Goal: Task Accomplishment & Management: Manage account settings

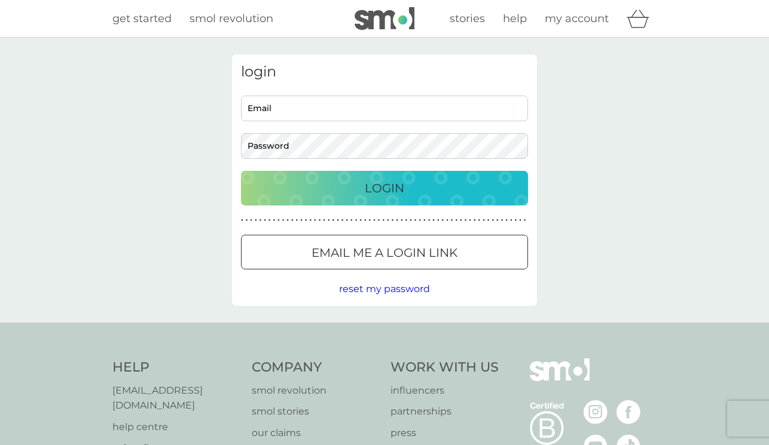
click at [325, 108] on input "Email" at bounding box center [384, 109] width 287 height 26
type input "georginataylor26@gmail.com"
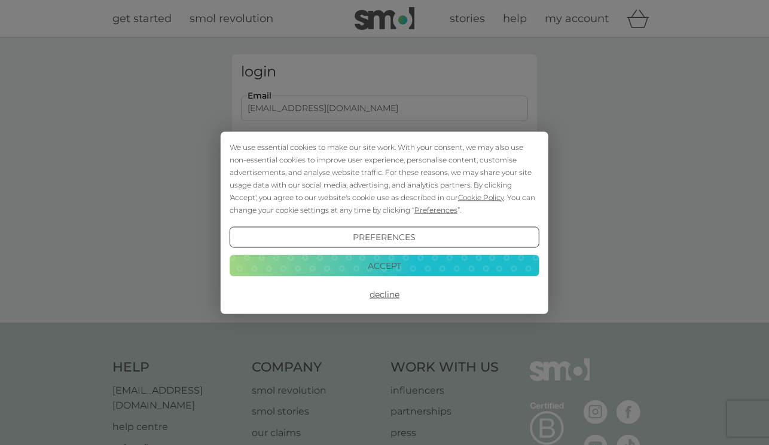
click at [361, 270] on button "Accept" at bounding box center [385, 266] width 310 height 22
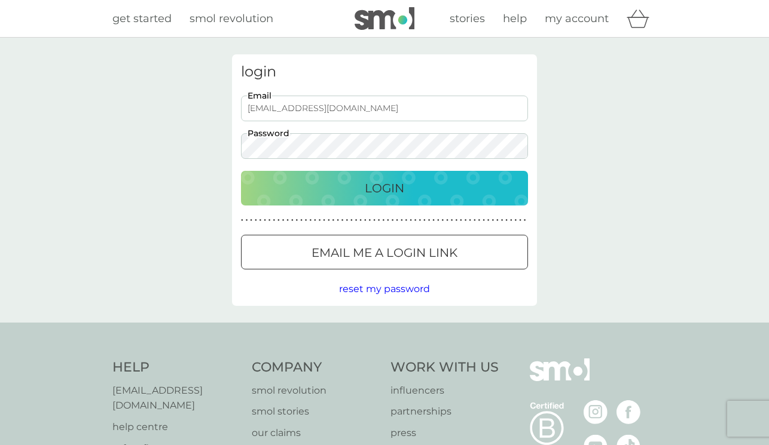
click at [241, 171] on button "Login" at bounding box center [384, 188] width 287 height 35
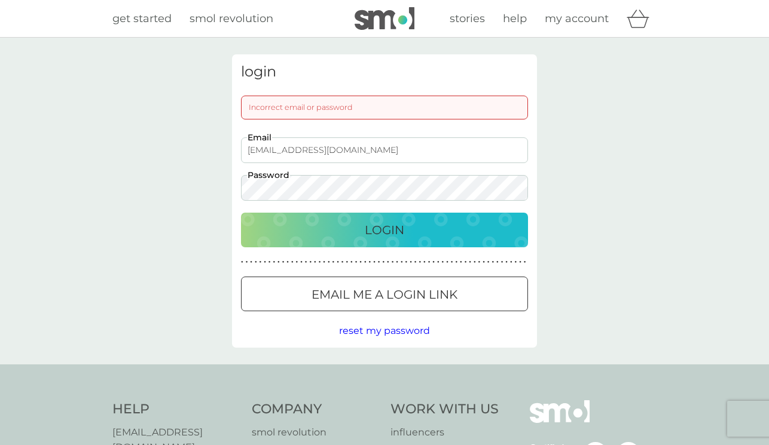
click at [241, 213] on button "Login" at bounding box center [384, 230] width 287 height 35
click at [587, 16] on span "my account" at bounding box center [577, 18] width 64 height 13
click at [593, 19] on span "my account" at bounding box center [577, 18] width 64 height 13
click at [241, 213] on button "Login" at bounding box center [384, 230] width 287 height 35
click at [394, 334] on span "reset my password" at bounding box center [384, 330] width 91 height 11
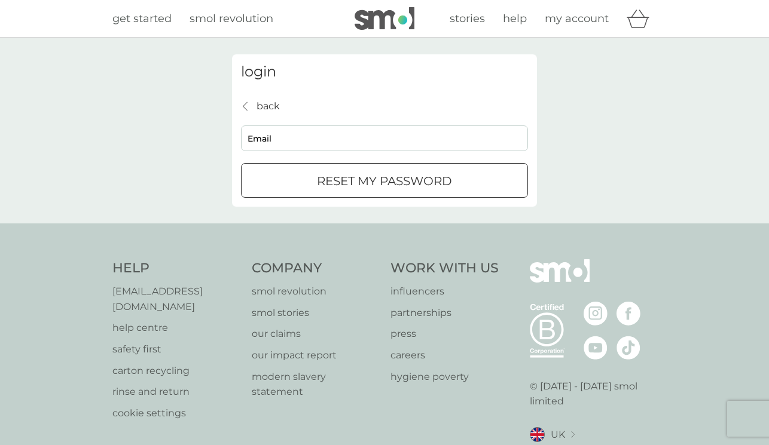
click at [246, 100] on div "back back" at bounding box center [260, 107] width 39 height 16
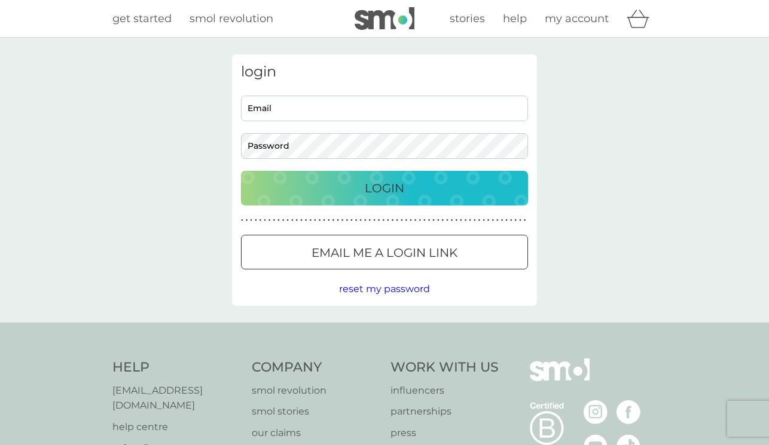
click at [374, 254] on div at bounding box center [384, 253] width 43 height 13
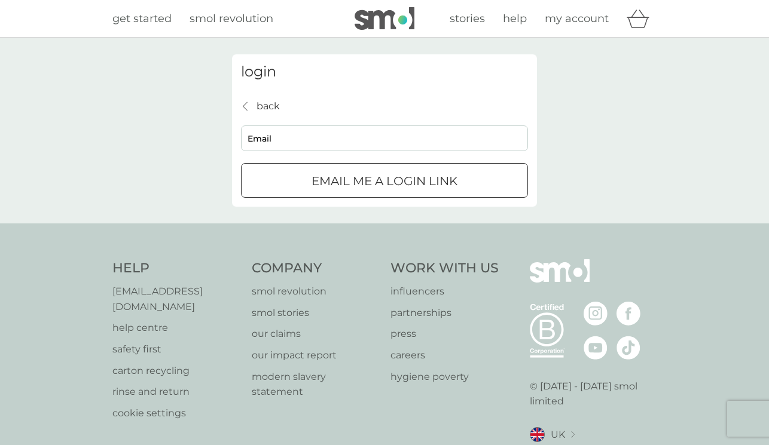
click at [347, 182] on p "Email me a login link" at bounding box center [385, 181] width 146 height 19
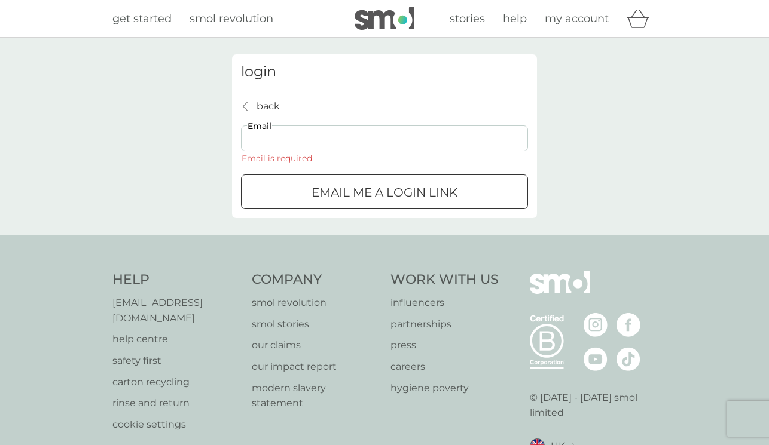
type input "georginataylor26@gmail.com"
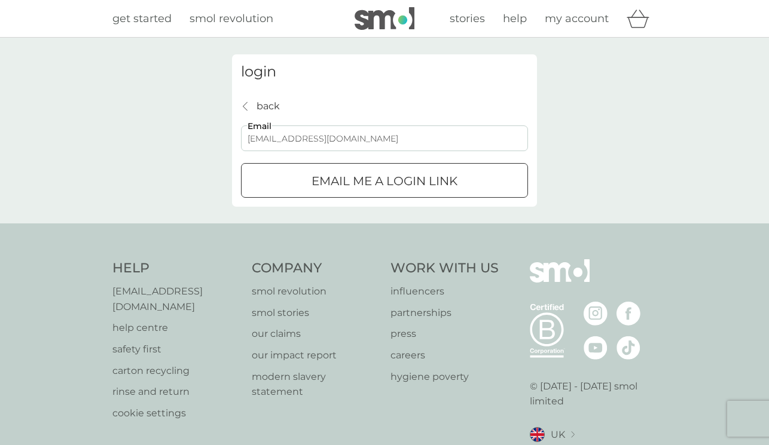
click at [373, 185] on div "submit" at bounding box center [384, 181] width 43 height 13
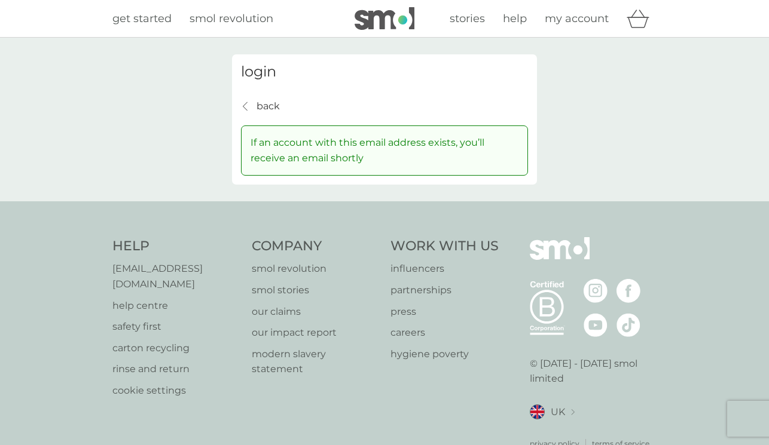
click at [261, 103] on p "back" at bounding box center [268, 107] width 23 height 16
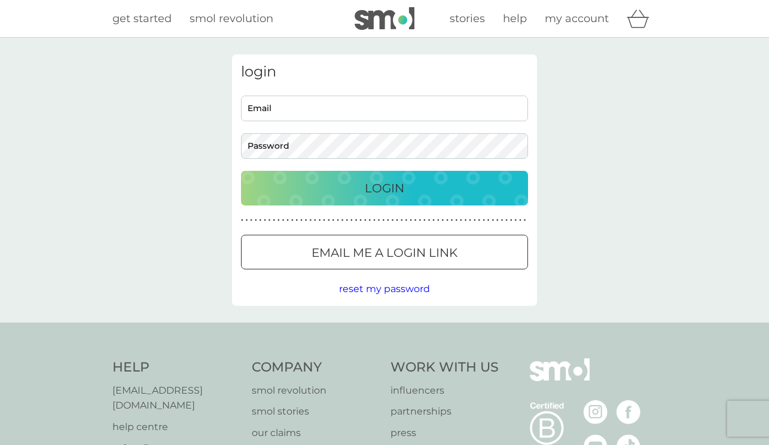
click at [316, 258] on p "Email me a login link" at bounding box center [385, 252] width 146 height 19
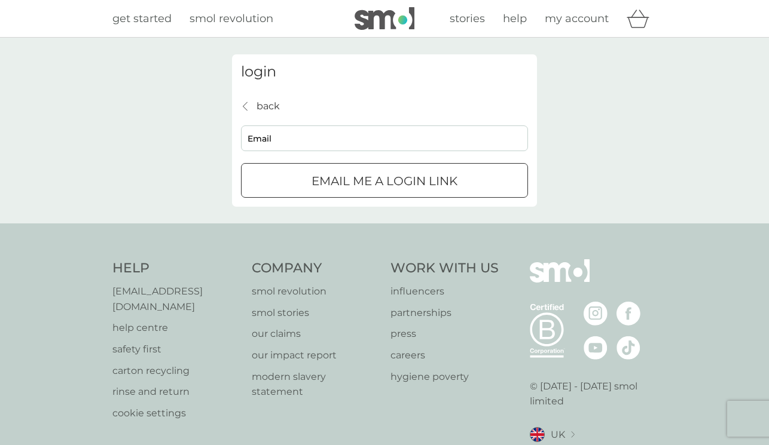
click at [322, 178] on p "Email me a login link" at bounding box center [385, 181] width 146 height 19
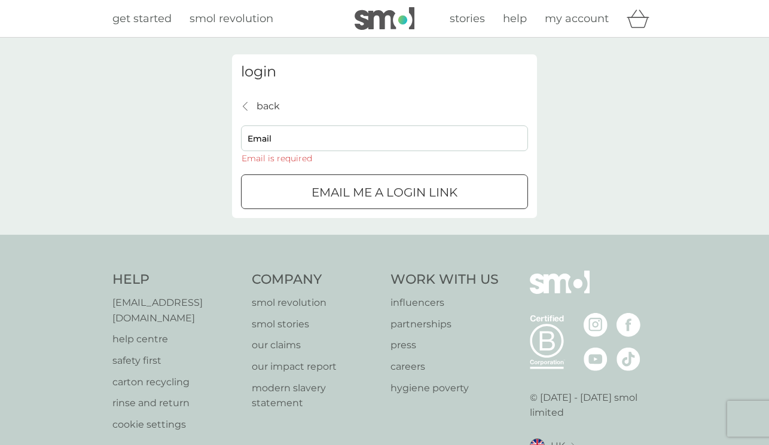
click at [246, 102] on icon "back" at bounding box center [245, 107] width 5 height 10
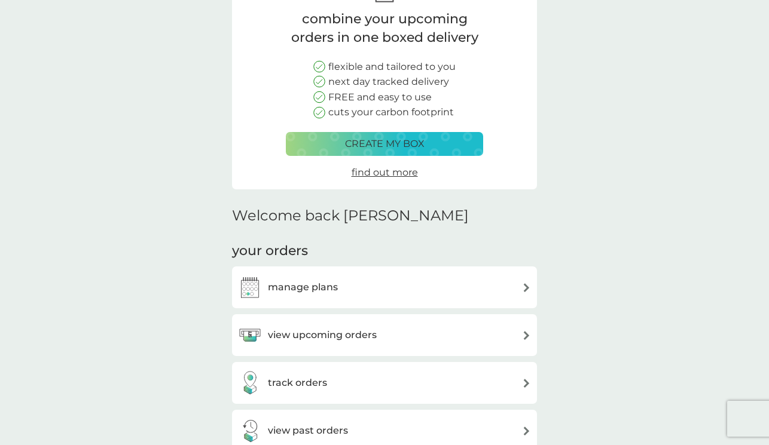
scroll to position [138, 0]
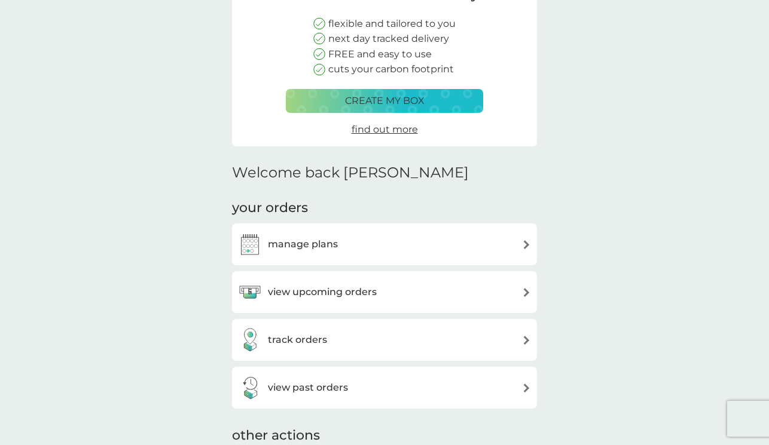
click at [528, 289] on img at bounding box center [526, 292] width 9 height 9
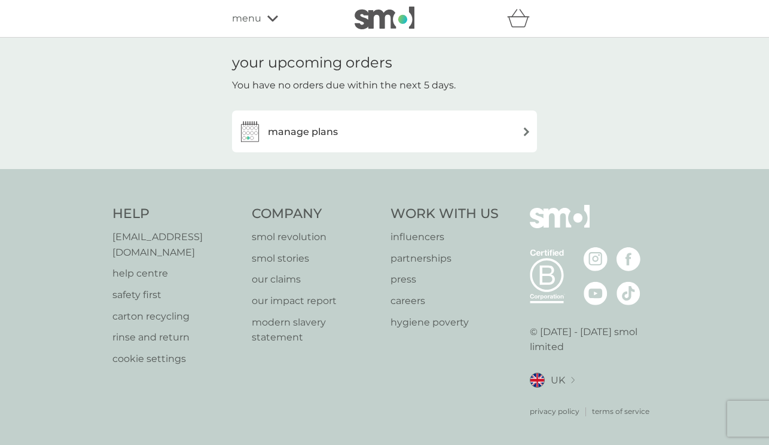
click at [522, 132] on img at bounding box center [526, 131] width 9 height 9
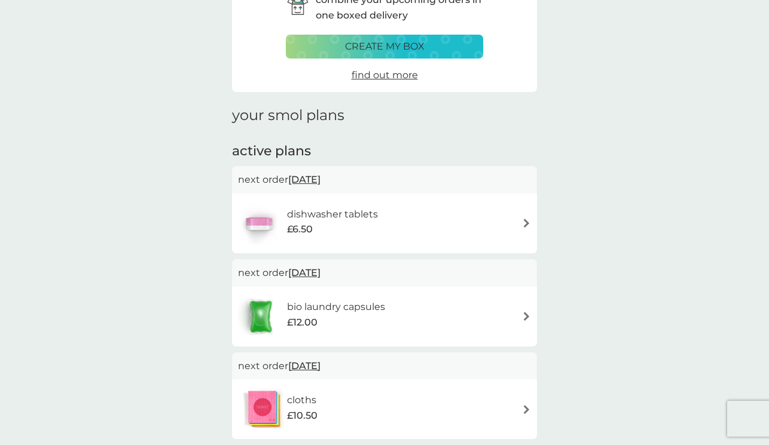
scroll to position [72, 0]
click at [522, 224] on img at bounding box center [526, 222] width 9 height 9
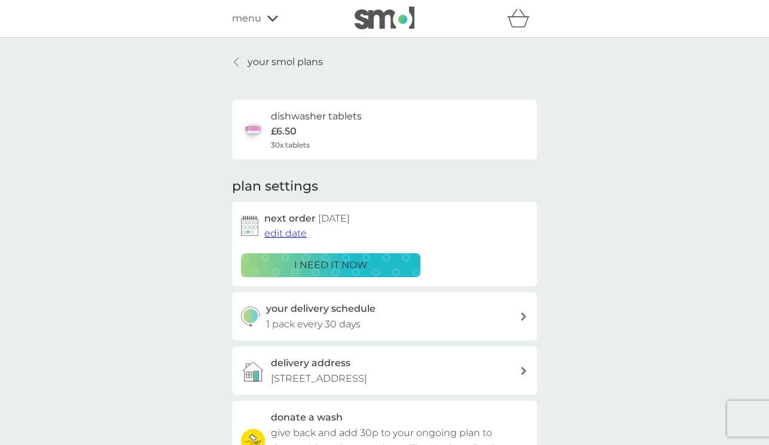
click at [285, 236] on span "edit date" at bounding box center [285, 233] width 42 height 11
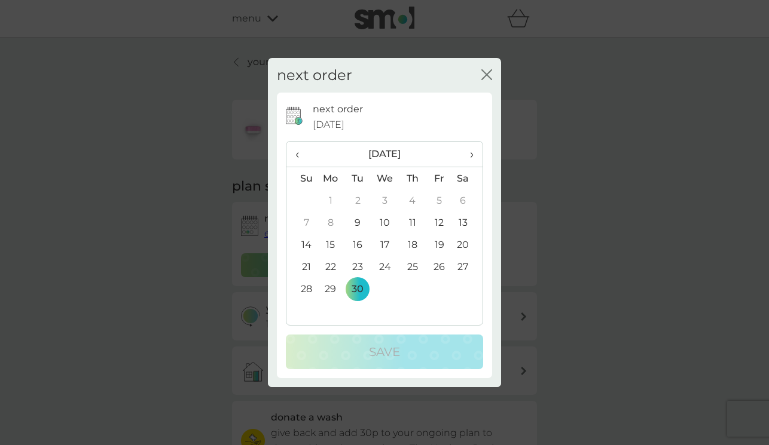
click at [471, 154] on span "›" at bounding box center [468, 154] width 12 height 25
click at [464, 199] on td "4" at bounding box center [468, 201] width 30 height 22
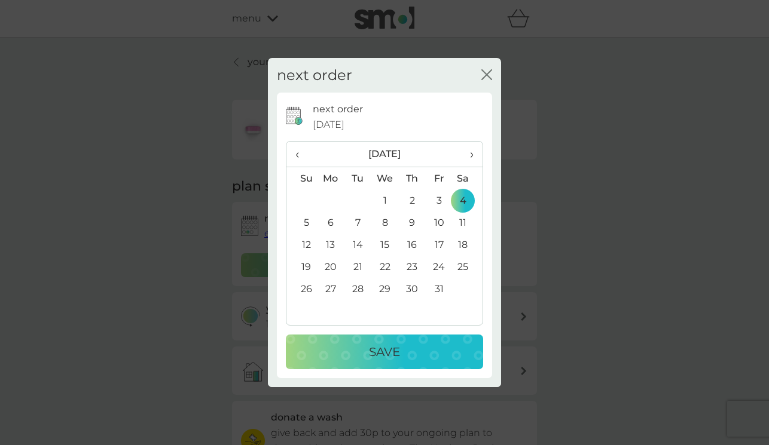
click at [328, 224] on td "6" at bounding box center [331, 223] width 28 height 22
click at [460, 201] on td "4" at bounding box center [468, 201] width 30 height 22
click at [391, 356] on p "Save" at bounding box center [384, 352] width 31 height 19
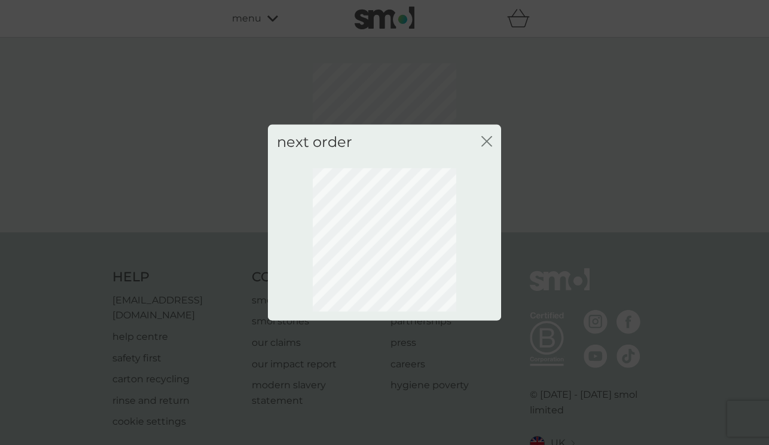
click at [481, 141] on icon "close" at bounding box center [486, 141] width 11 height 11
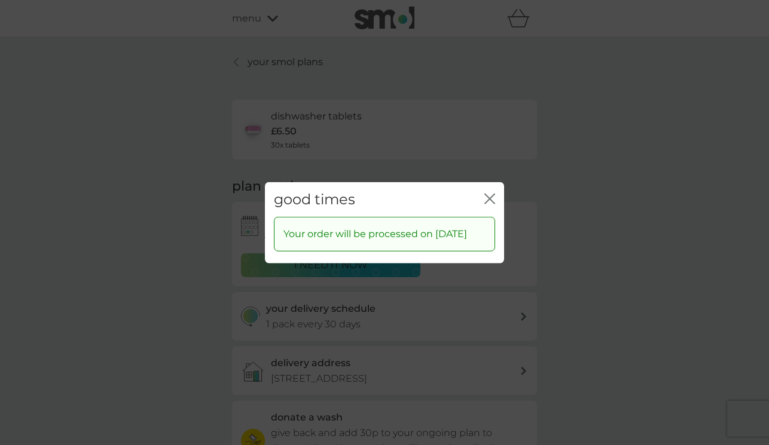
click at [491, 193] on icon "close" at bounding box center [489, 198] width 11 height 11
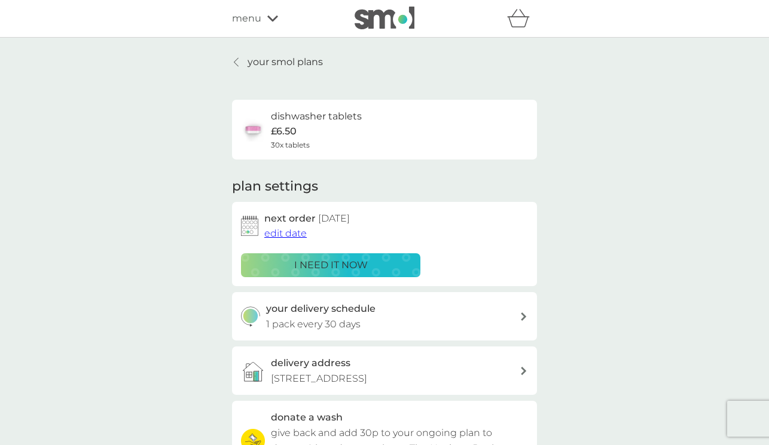
click at [239, 58] on div at bounding box center [237, 62] width 8 height 10
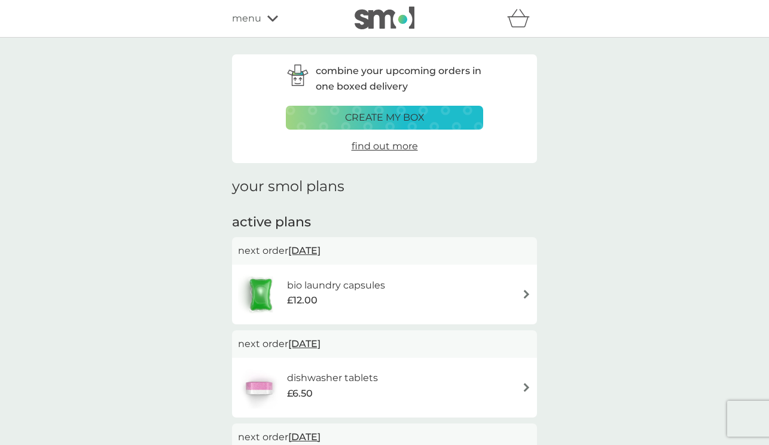
click at [524, 290] on img at bounding box center [526, 294] width 9 height 9
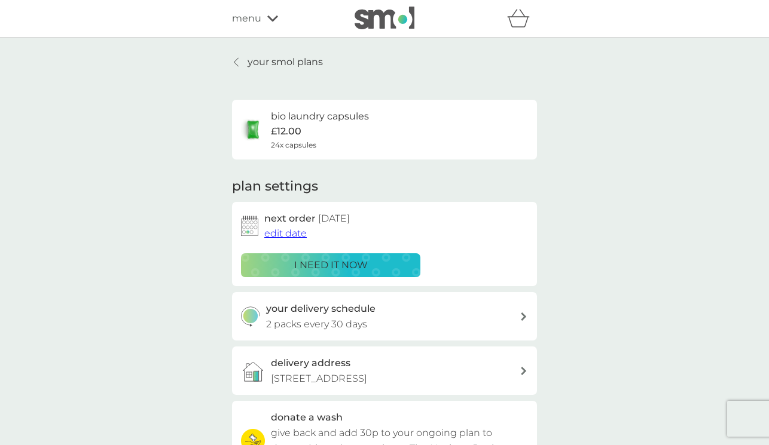
click at [238, 61] on icon at bounding box center [236, 62] width 5 height 10
